Goal: Task Accomplishment & Management: Complete application form

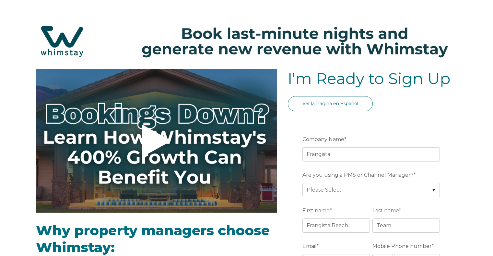
select select "US"
select select "Standard"
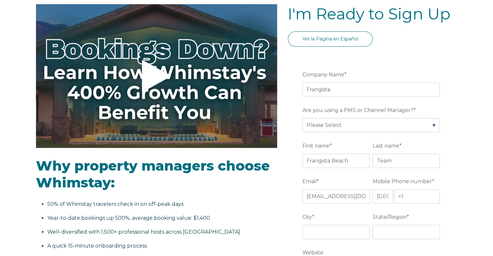
type input "Frangista Beach Properties"
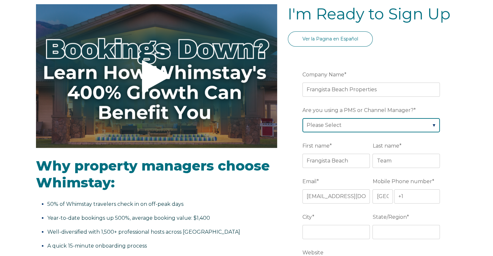
click at [432, 125] on select "Please Select Barefoot BookingPal Boost Brightside CiiRUS Escapia Guesty Hostaw…" at bounding box center [371, 125] width 137 height 14
select select "Escapia"
click at [303, 118] on select "Please Select Barefoot BookingPal Boost Brightside CiiRUS Escapia Guesty Hostaw…" at bounding box center [371, 125] width 137 height 14
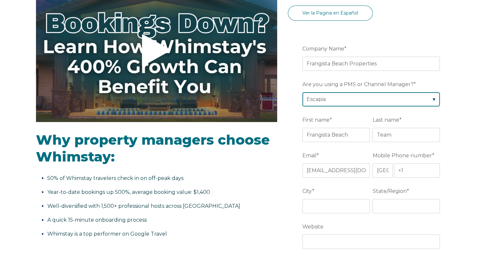
scroll to position [130, 0]
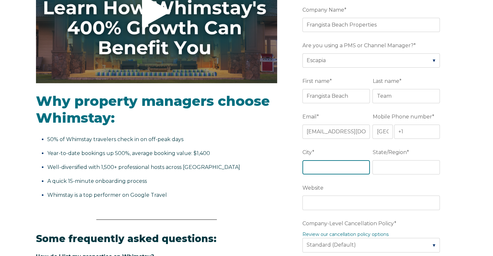
click at [330, 167] on input "City *" at bounding box center [336, 168] width 67 height 14
type input "[GEOGRAPHIC_DATA]"
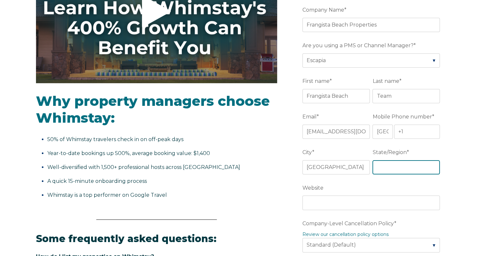
click at [392, 169] on input "State/Region *" at bounding box center [406, 168] width 67 height 14
type input "[US_STATE]"
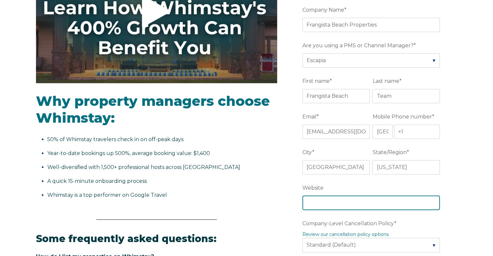
click at [352, 205] on input "Website" at bounding box center [371, 203] width 137 height 14
click at [318, 202] on input "Website" at bounding box center [371, 203] width 137 height 14
paste input "[URL][DOMAIN_NAME]"
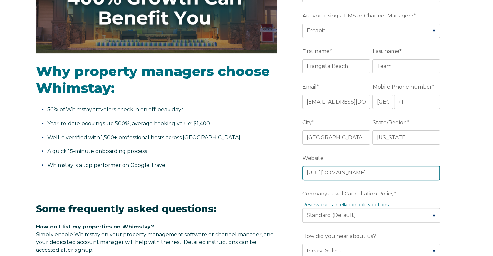
scroll to position [227, 0]
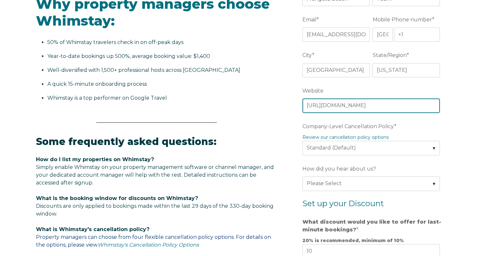
type input "[URL][DOMAIN_NAME]"
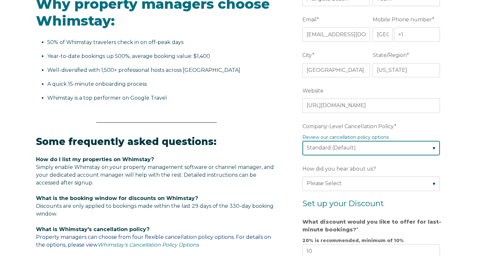
click at [433, 147] on select "Please Select Partial Standard (Default) Moderate Strict" at bounding box center [371, 148] width 137 height 14
select select "Strict"
click at [303, 141] on select "Please Select Partial Standard (Default) Moderate Strict" at bounding box center [371, 148] width 137 height 14
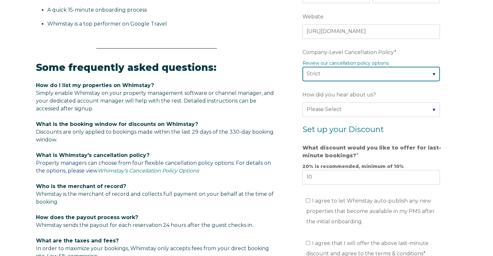
scroll to position [324, 0]
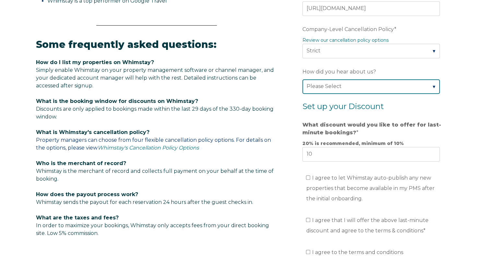
click at [433, 85] on select "Please Select Found Whimstay through a Google search Direct outreach from a Whi…" at bounding box center [371, 86] width 137 height 14
select select "Referral from a Friend"
click at [303, 79] on select "Please Select Found Whimstay through a Google search Direct outreach from a Whi…" at bounding box center [371, 86] width 137 height 14
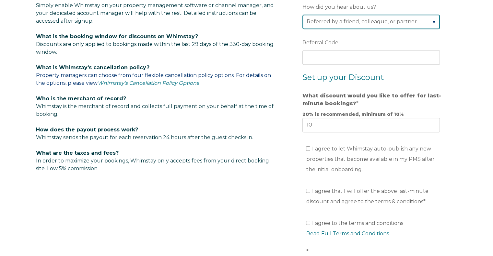
scroll to position [422, 0]
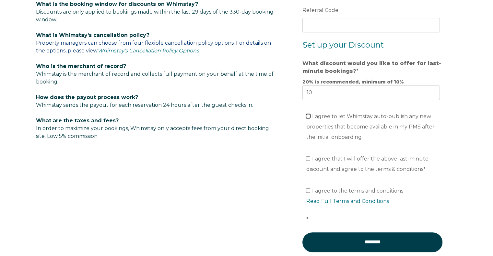
click at [307, 115] on input "I agree to let Whimstay auto-publish any new properties that become available i…" at bounding box center [308, 116] width 4 height 4
checkbox input "true"
click at [308, 157] on input "I agree that I will offer the above last-minute discount and agree to the terms…" at bounding box center [308, 159] width 4 height 4
checkbox input "true"
click at [308, 189] on input "I agree to the terms and conditions Read Full Terms and Conditions *" at bounding box center [308, 191] width 4 height 4
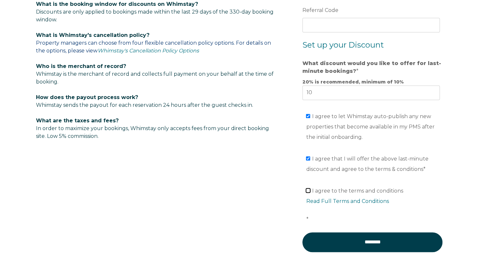
checkbox input "true"
click at [345, 200] on link "Read Full Terms and Conditions" at bounding box center [347, 201] width 83 height 6
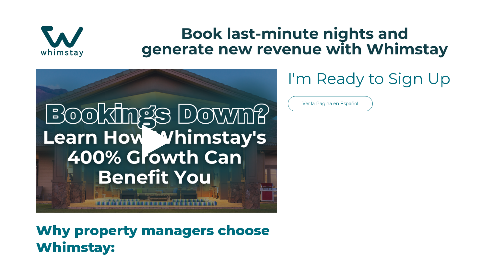
scroll to position [377, 0]
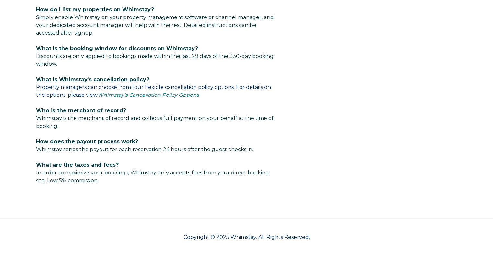
select select "US"
select select "Standard"
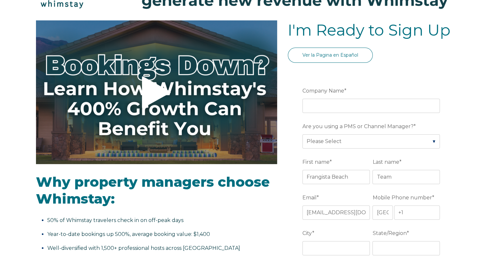
scroll to position [45, 0]
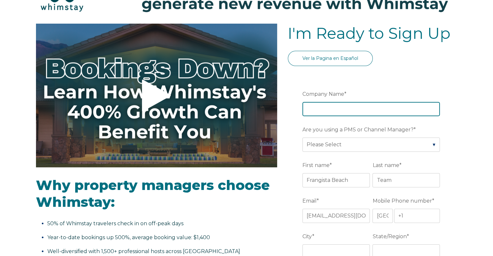
click at [341, 106] on input "Company Name *" at bounding box center [371, 109] width 137 height 14
type input "Frangista Beach Properties"
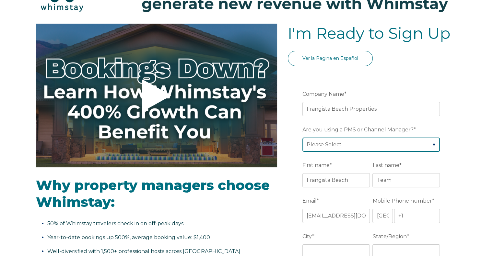
click at [432, 143] on select "Please Select Barefoot BookingPal Boost Brightside CiiRUS Escapia Guesty Hostaw…" at bounding box center [371, 145] width 137 height 14
select select "Escapia"
click at [303, 138] on select "Please Select Barefoot BookingPal Boost Brightside CiiRUS Escapia Guesty Hostaw…" at bounding box center [371, 145] width 137 height 14
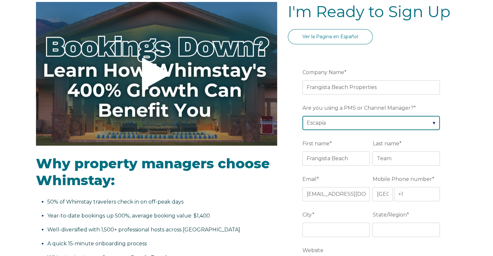
scroll to position [110, 0]
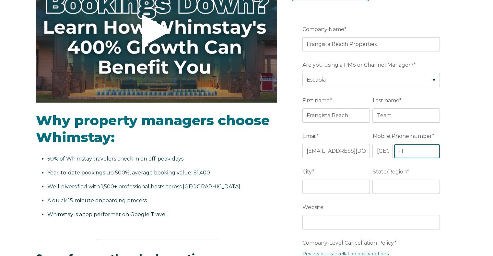
click at [421, 150] on input "+1" at bounding box center [417, 151] width 46 height 14
type input "+1 850-654-5501"
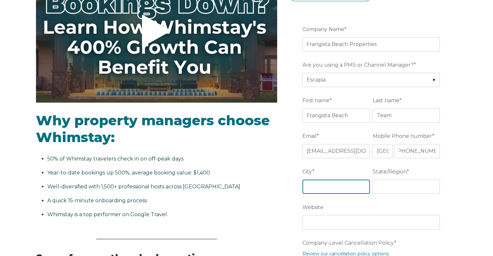
scroll to position [0, 0]
click at [353, 190] on input "City *" at bounding box center [336, 187] width 67 height 14
type input "[GEOGRAPHIC_DATA]"
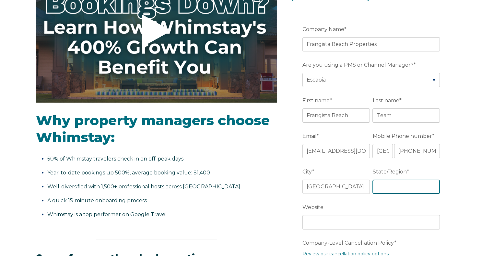
type input "FL"
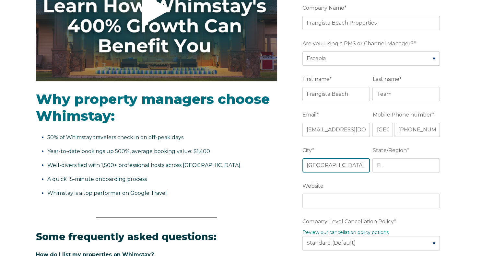
scroll to position [175, 0]
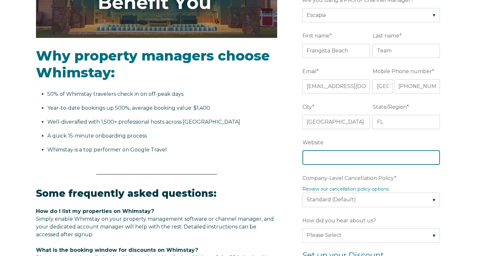
click at [365, 158] on input "Website" at bounding box center [371, 157] width 137 height 14
paste input "[URL][DOMAIN_NAME]"
type input "[URL][DOMAIN_NAME]"
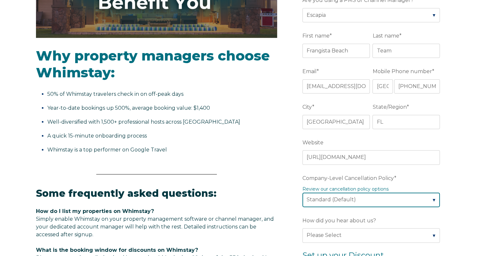
click at [433, 199] on select "Please Select Partial Standard (Default) Moderate Strict" at bounding box center [371, 200] width 137 height 14
select select "Strict"
click at [303, 193] on select "Please Select Partial Standard (Default) Moderate Strict" at bounding box center [371, 200] width 137 height 14
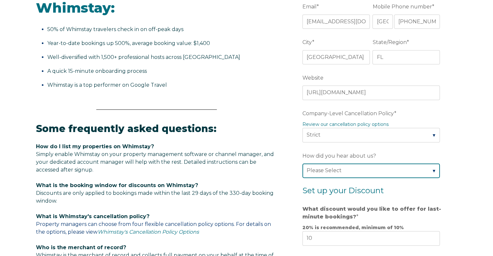
click at [433, 171] on select "Please Select Found Whimstay through a Google search Direct outreach from a Whi…" at bounding box center [371, 171] width 137 height 14
select select "Referral from a Friend"
click at [303, 164] on select "Please Select Found Whimstay through a Google search Direct outreach from a Whi…" at bounding box center [371, 171] width 137 height 14
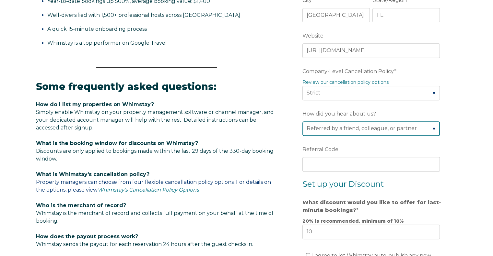
scroll to position [370, 0]
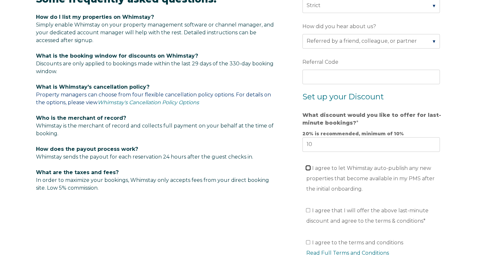
click at [308, 166] on input "I agree to let Whimstay auto-publish any new properties that become available i…" at bounding box center [308, 168] width 4 height 4
checkbox input "true"
click at [308, 208] on input "I agree that I will offer the above last-minute discount and agree to the terms…" at bounding box center [308, 210] width 4 height 4
checkbox input "true"
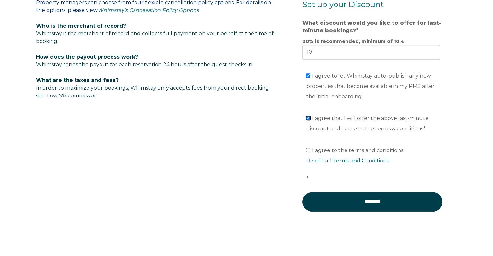
scroll to position [467, 0]
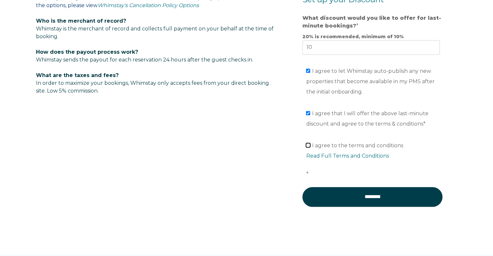
click at [308, 144] on input "I agree to the terms and conditions Read Full Terms and Conditions *" at bounding box center [308, 145] width 4 height 4
checkbox input "true"
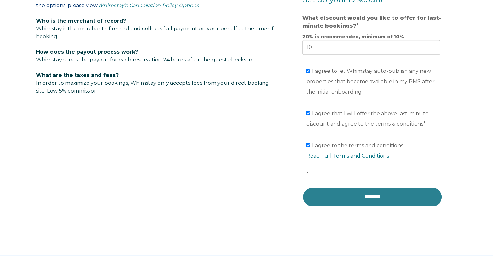
click at [384, 196] on input "********" at bounding box center [373, 196] width 140 height 19
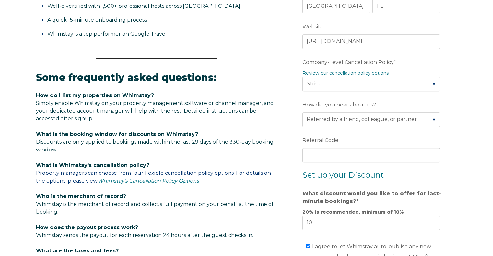
scroll to position [143, 0]
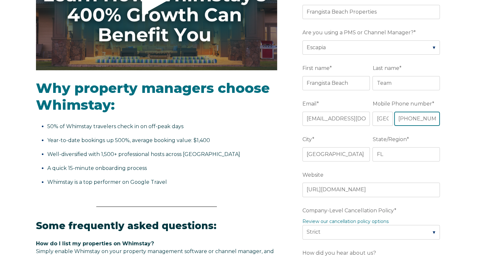
click at [434, 118] on input "+1 850-654-5501" at bounding box center [417, 119] width 46 height 14
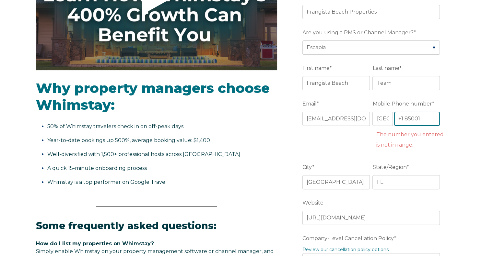
click at [423, 118] on input "+1 85001" at bounding box center [417, 119] width 46 height 14
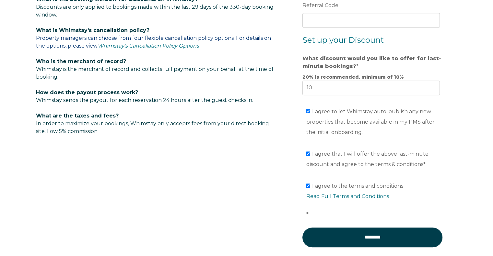
scroll to position [499, 0]
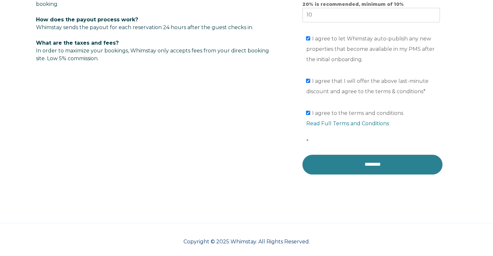
type input "+1 8506545501"
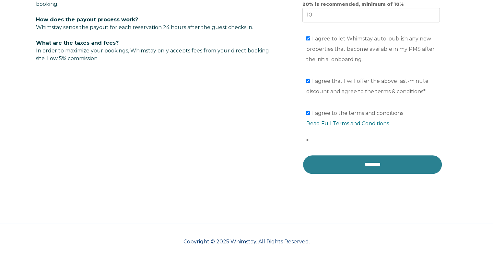
click at [375, 169] on input "********" at bounding box center [373, 164] width 140 height 19
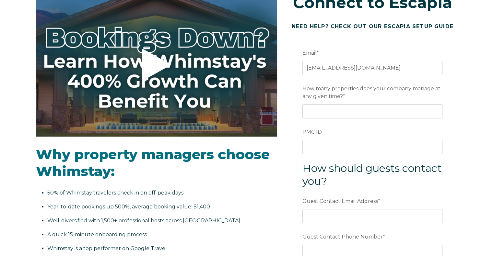
scroll to position [62, 0]
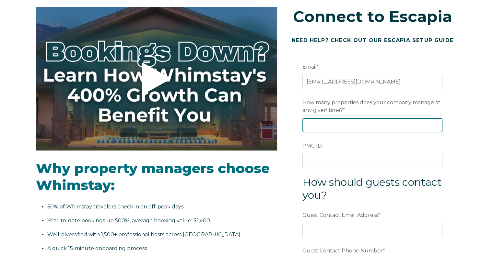
click at [336, 125] on input "How many properties does your company manage at any given time? *" at bounding box center [373, 125] width 140 height 14
click at [437, 123] on input "1" at bounding box center [373, 125] width 140 height 14
click at [437, 123] on input "3" at bounding box center [373, 125] width 140 height 14
click at [437, 123] on input "4" at bounding box center [373, 125] width 140 height 14
click at [437, 123] on input "5" at bounding box center [373, 125] width 140 height 14
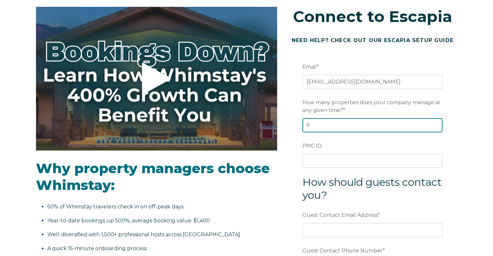
click at [437, 123] on input "6" at bounding box center [373, 125] width 140 height 14
click at [437, 123] on input "7" at bounding box center [373, 125] width 140 height 14
click at [437, 123] on input "8" at bounding box center [373, 125] width 140 height 14
click at [437, 123] on input "9" at bounding box center [373, 125] width 140 height 14
click at [437, 123] on input "10" at bounding box center [373, 125] width 140 height 14
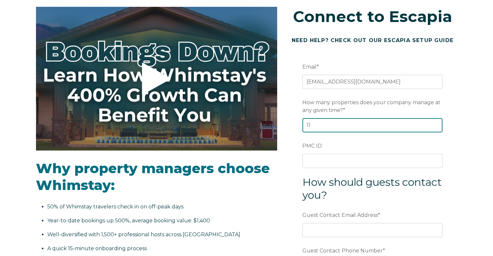
click at [437, 123] on input "11" at bounding box center [373, 125] width 140 height 14
click at [437, 123] on input "13" at bounding box center [373, 125] width 140 height 14
click at [437, 123] on input "14" at bounding box center [373, 125] width 140 height 14
click at [437, 123] on input "15" at bounding box center [373, 125] width 140 height 14
click at [437, 123] on input "16" at bounding box center [373, 125] width 140 height 14
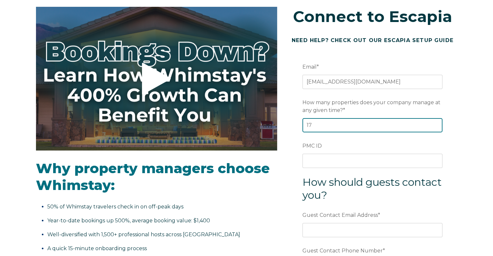
click at [437, 123] on input "17" at bounding box center [373, 125] width 140 height 14
click at [437, 123] on input "18" at bounding box center [373, 125] width 140 height 14
click at [437, 123] on input "19" at bounding box center [373, 125] width 140 height 14
click at [437, 123] on input "20" at bounding box center [373, 125] width 140 height 14
click at [437, 123] on input "21" at bounding box center [373, 125] width 140 height 14
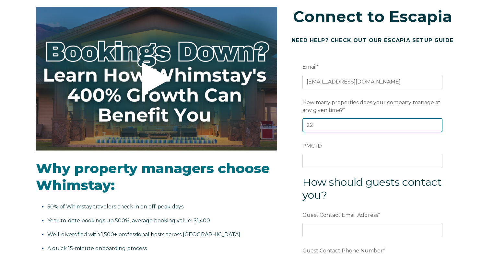
click at [437, 123] on input "22" at bounding box center [373, 125] width 140 height 14
click at [437, 123] on input "23" at bounding box center [373, 125] width 140 height 14
click at [437, 123] on input "24" at bounding box center [373, 125] width 140 height 14
click at [437, 123] on input "25" at bounding box center [373, 125] width 140 height 14
click at [437, 123] on input "26" at bounding box center [373, 125] width 140 height 14
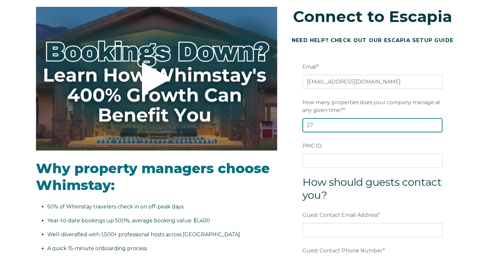
click at [437, 123] on input "27" at bounding box center [373, 125] width 140 height 14
click at [437, 123] on input "28" at bounding box center [373, 125] width 140 height 14
click at [437, 123] on input "29" at bounding box center [373, 125] width 140 height 14
click at [437, 123] on input "30" at bounding box center [373, 125] width 140 height 14
click at [437, 123] on input "31" at bounding box center [373, 125] width 140 height 14
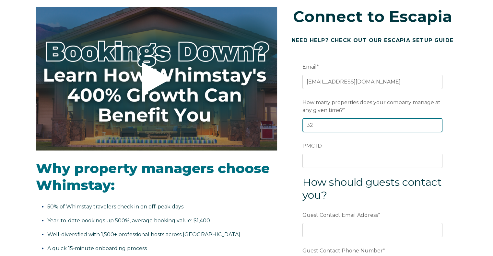
click at [437, 123] on input "32" at bounding box center [373, 125] width 140 height 14
click at [437, 123] on input "33" at bounding box center [373, 125] width 140 height 14
click at [437, 123] on input "34" at bounding box center [373, 125] width 140 height 14
click at [437, 123] on input "35" at bounding box center [373, 125] width 140 height 14
click at [437, 123] on input "36" at bounding box center [373, 125] width 140 height 14
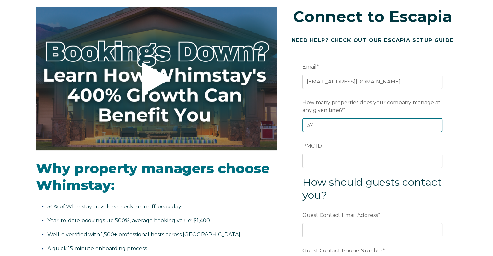
click at [437, 123] on input "37" at bounding box center [373, 125] width 140 height 14
click at [437, 123] on input "38" at bounding box center [373, 125] width 140 height 14
click at [437, 123] on input "39" at bounding box center [373, 125] width 140 height 14
type input "40"
click at [437, 123] on input "40" at bounding box center [373, 125] width 140 height 14
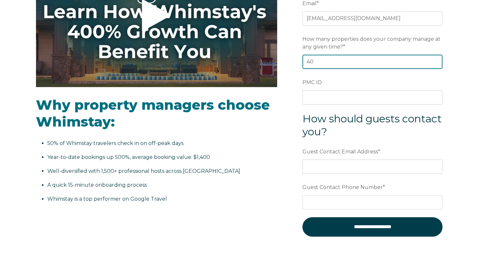
scroll to position [160, 0]
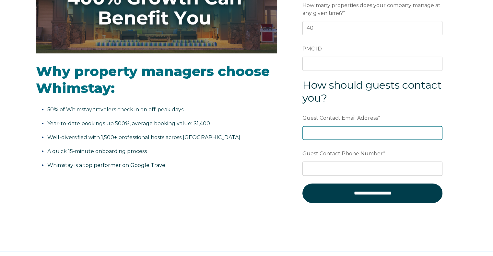
click at [353, 133] on input "Guest Contact Email Address *" at bounding box center [373, 133] width 140 height 14
type input "[EMAIL_ADDRESS][DOMAIN_NAME]"
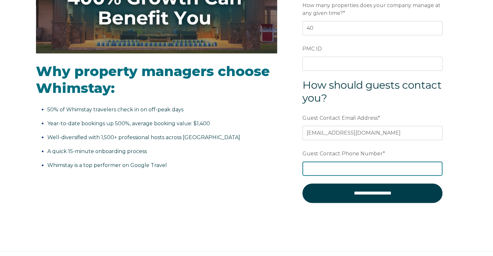
click at [327, 170] on input "Guest Contact Phone Number *" at bounding box center [373, 169] width 140 height 14
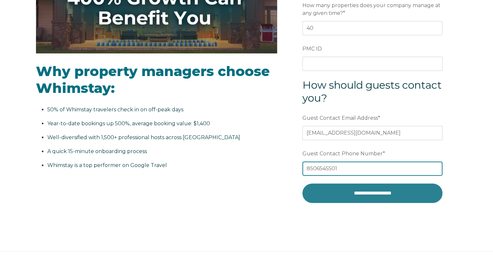
type input "8506545501"
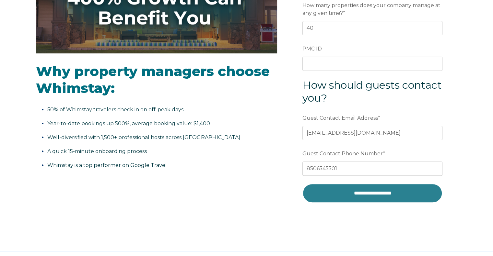
click at [366, 192] on input "**********" at bounding box center [373, 193] width 140 height 19
